Goal: Task Accomplishment & Management: Manage account settings

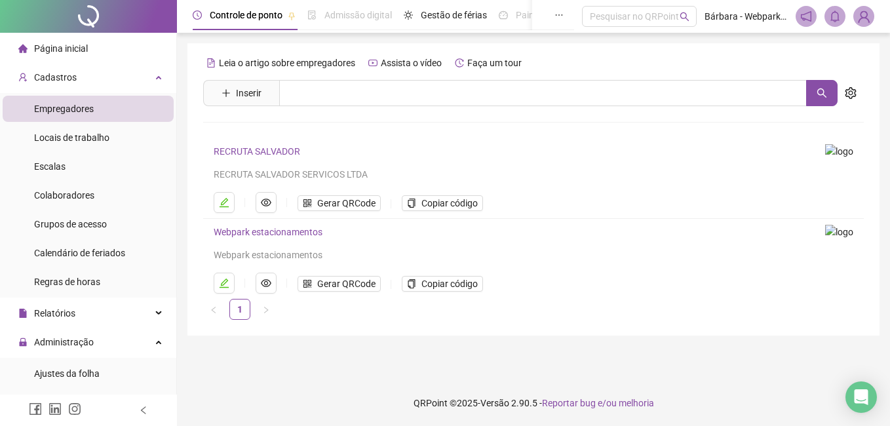
scroll to position [197, 0]
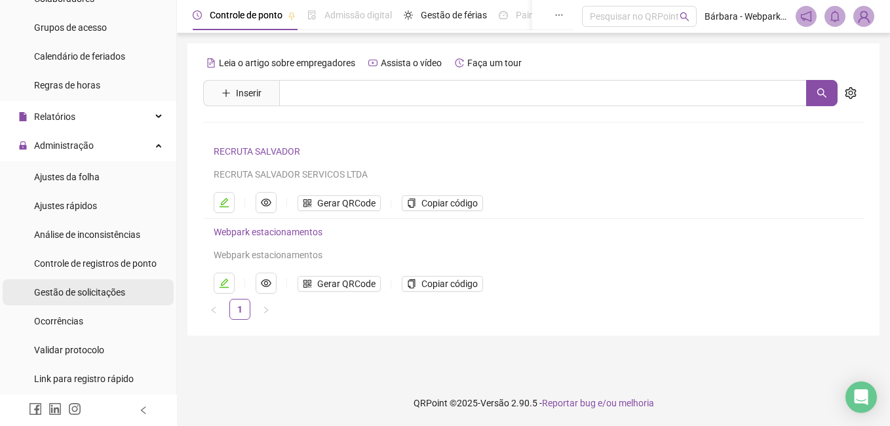
click at [83, 287] on span "Gestão de solicitações" at bounding box center [79, 292] width 91 height 10
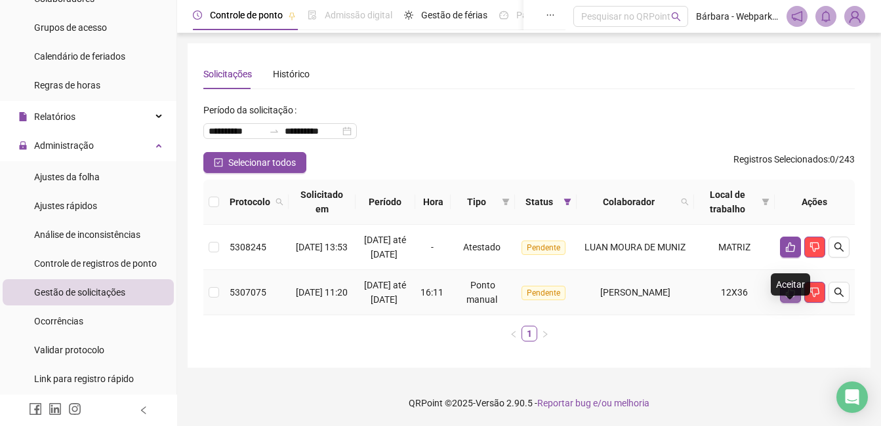
click at [794, 298] on icon "like" at bounding box center [789, 293] width 9 height 10
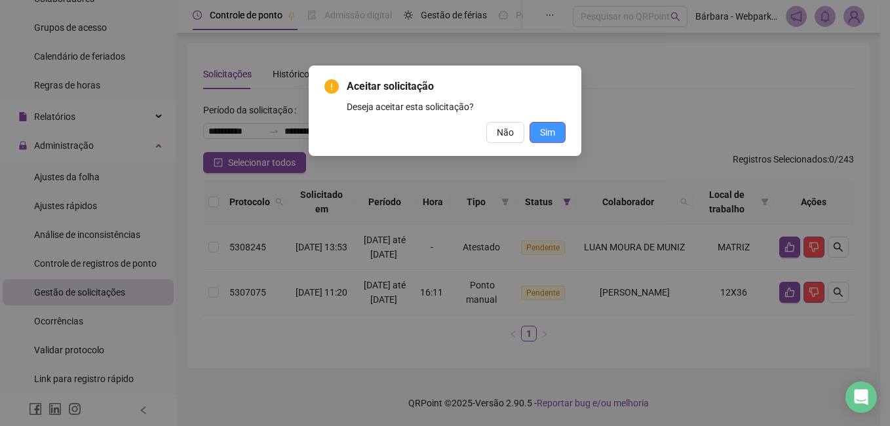
click at [548, 136] on span "Sim" at bounding box center [547, 132] width 15 height 14
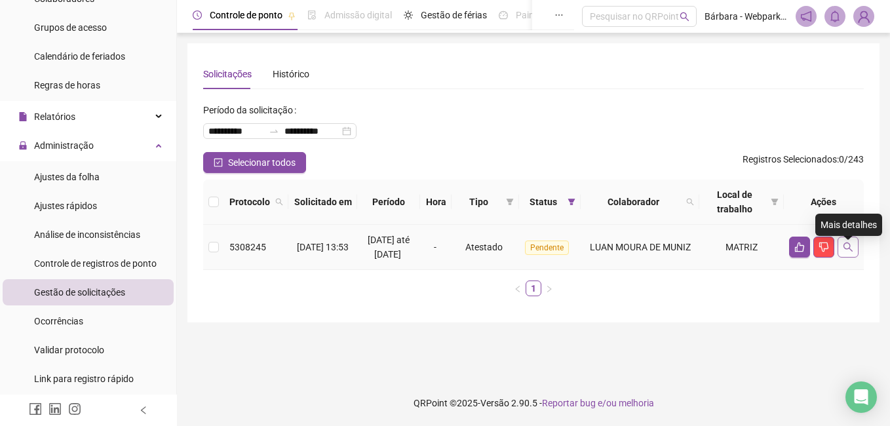
click at [849, 252] on icon "search" at bounding box center [848, 247] width 9 height 9
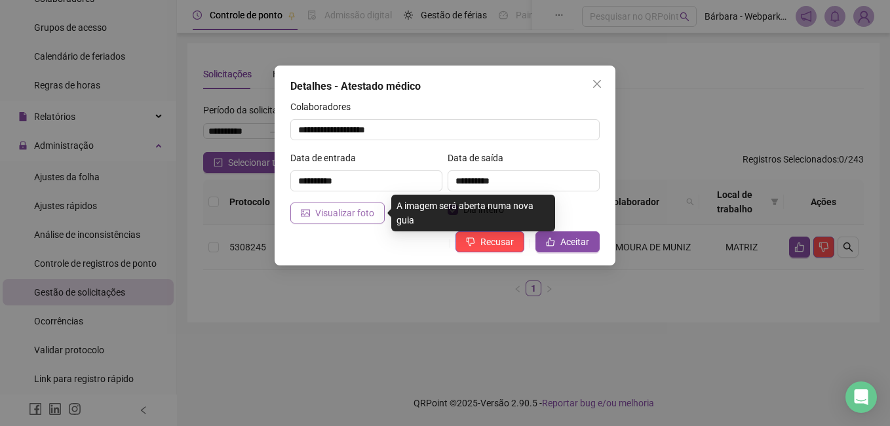
click at [321, 208] on span "Visualizar foto" at bounding box center [344, 213] width 59 height 14
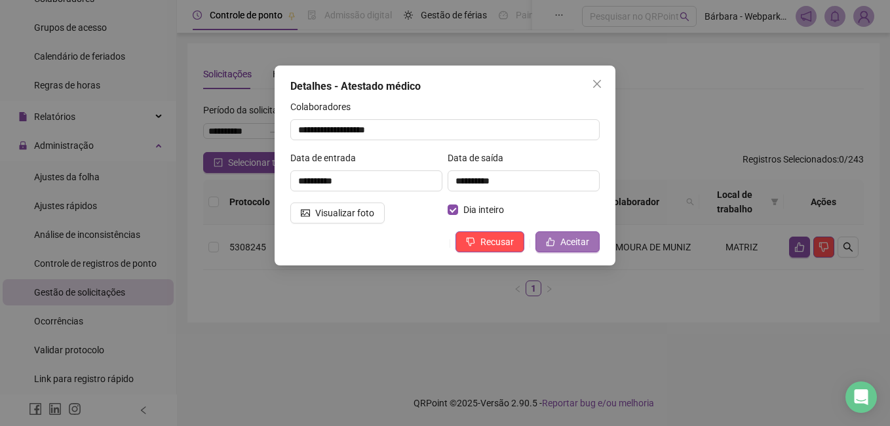
click at [574, 236] on span "Aceitar" at bounding box center [575, 242] width 29 height 14
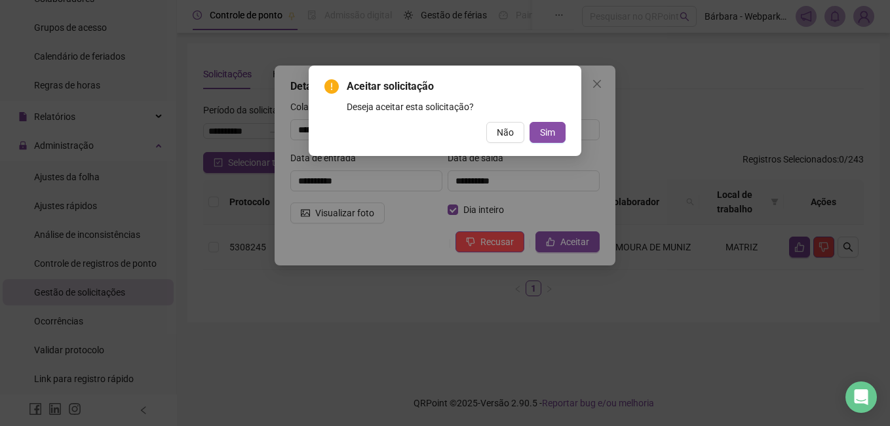
click at [551, 120] on div "Aceitar solicitação Deseja aceitar esta solicitação? Não Sim" at bounding box center [445, 111] width 241 height 64
click at [547, 134] on span "Sim" at bounding box center [547, 132] width 15 height 14
